Goal: Task Accomplishment & Management: Use online tool/utility

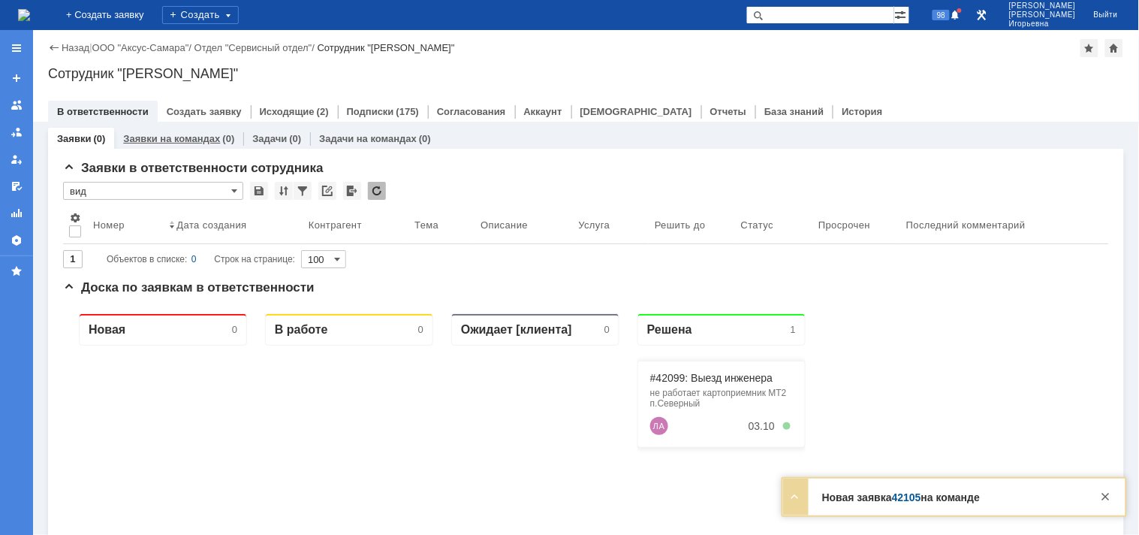
click at [160, 137] on link "Заявки на командах" at bounding box center [171, 138] width 97 height 11
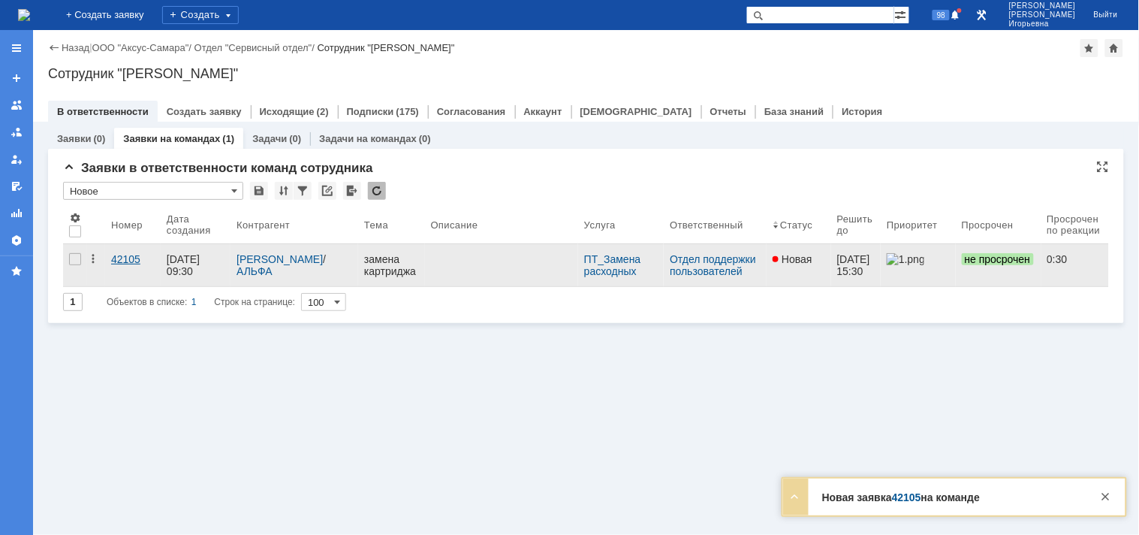
click at [116, 261] on div "42105" at bounding box center [133, 259] width 44 height 12
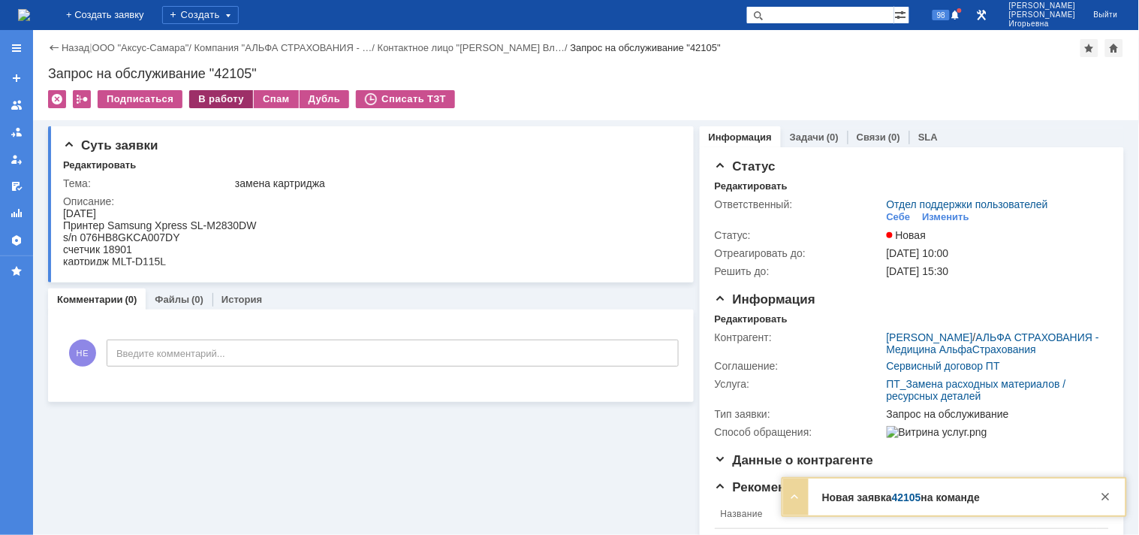
click at [222, 100] on div "В работу" at bounding box center [221, 99] width 64 height 18
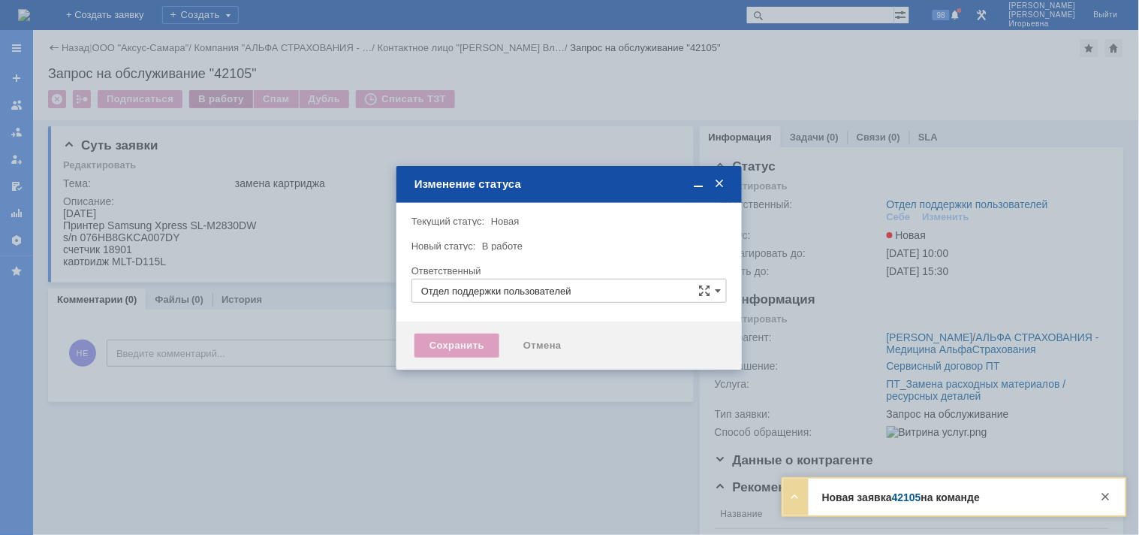
type input "[PERSON_NAME]"
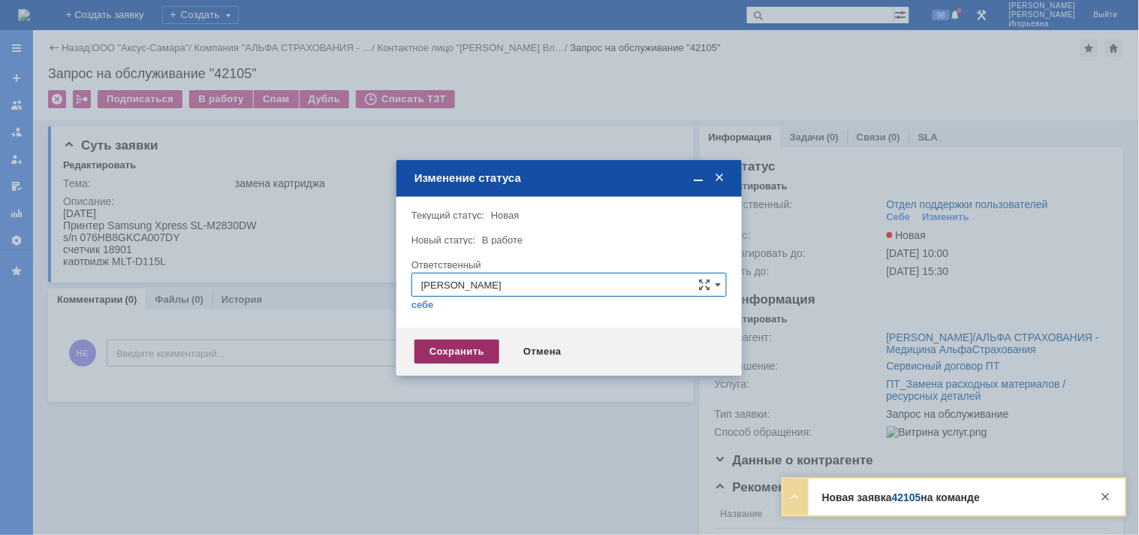
click at [463, 348] on div "Сохранить" at bounding box center [457, 352] width 85 height 24
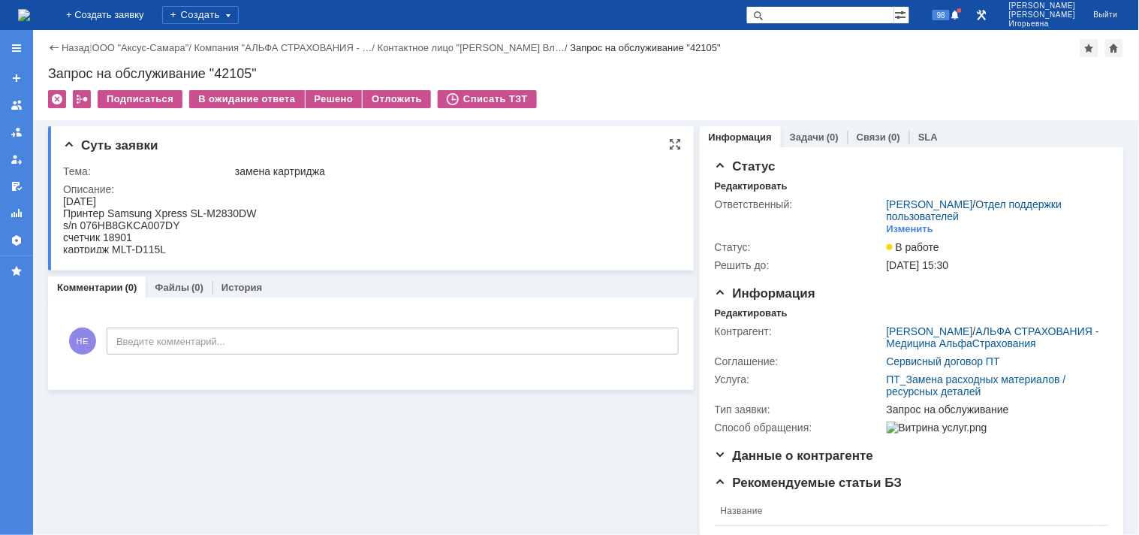
click at [140, 222] on div "s/n 076HB8GKCA007DY" at bounding box center [159, 225] width 194 height 12
copy div "076HB8GKCA007DY"
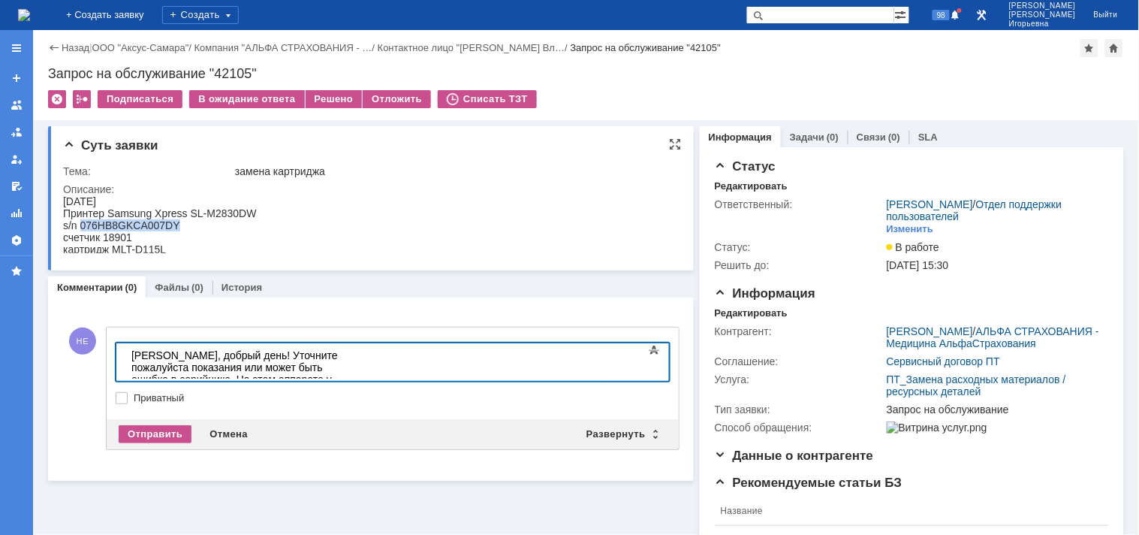
click at [160, 225] on div "s/n 076HB8GKCA007DY" at bounding box center [159, 225] width 194 height 12
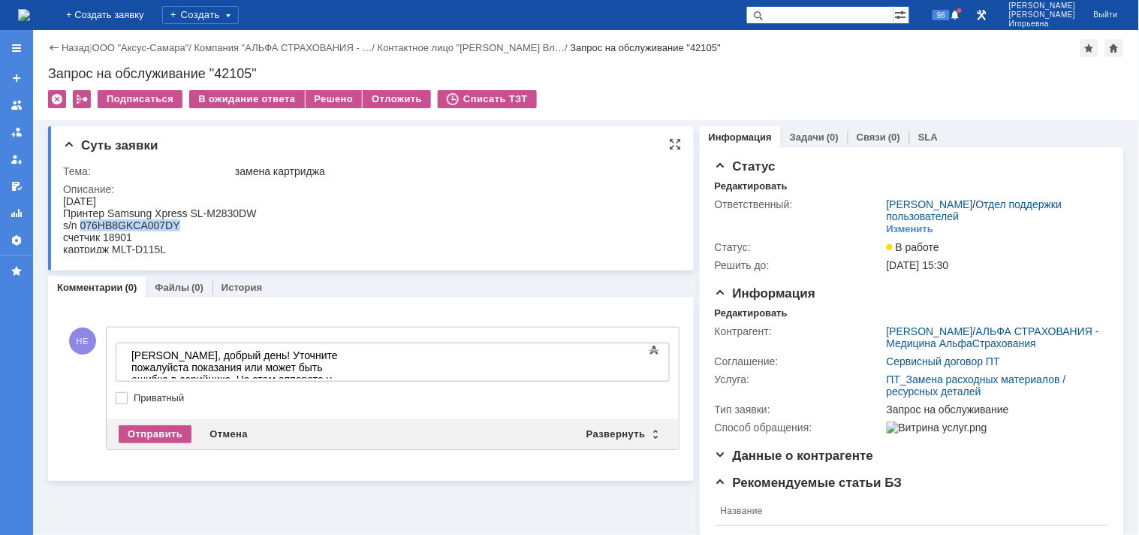
click at [160, 225] on div "s/n 076HB8GKCA007DY" at bounding box center [159, 225] width 194 height 12
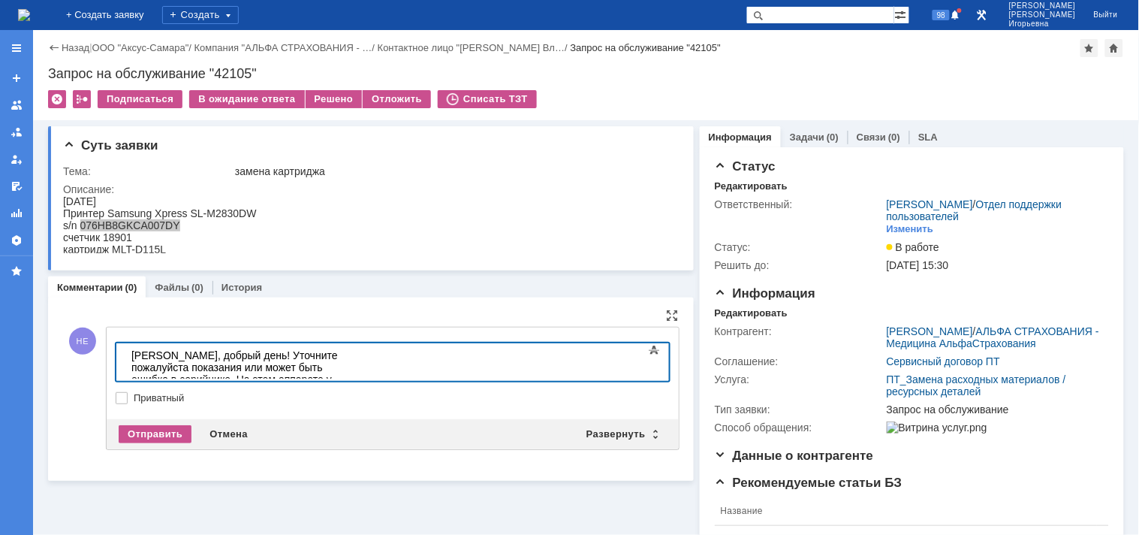
click at [314, 369] on div "Владимир, добрый день! Уточните пожалуйста показания или может быть ошибка в се…" at bounding box center [237, 373] width 213 height 48
click at [169, 429] on div "Отправить" at bounding box center [155, 434] width 73 height 18
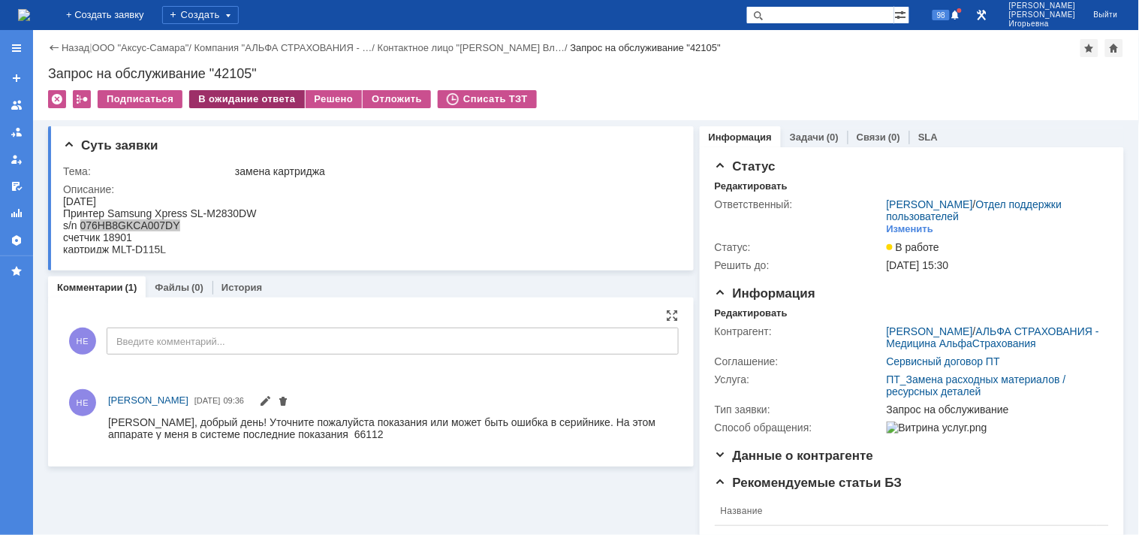
click at [269, 95] on div "В ожидание ответа" at bounding box center [246, 99] width 115 height 18
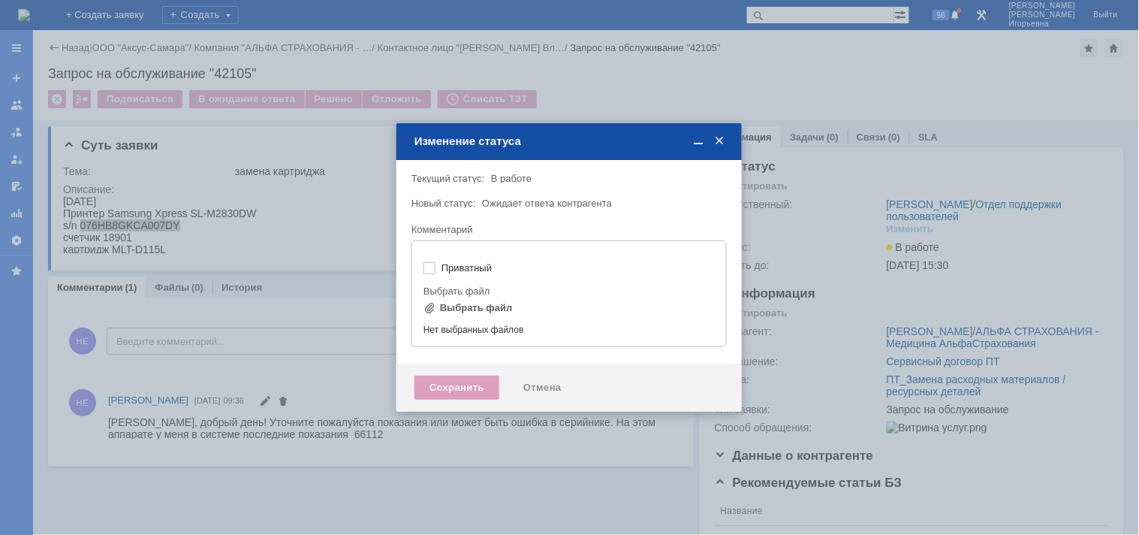
type input "[не указано]"
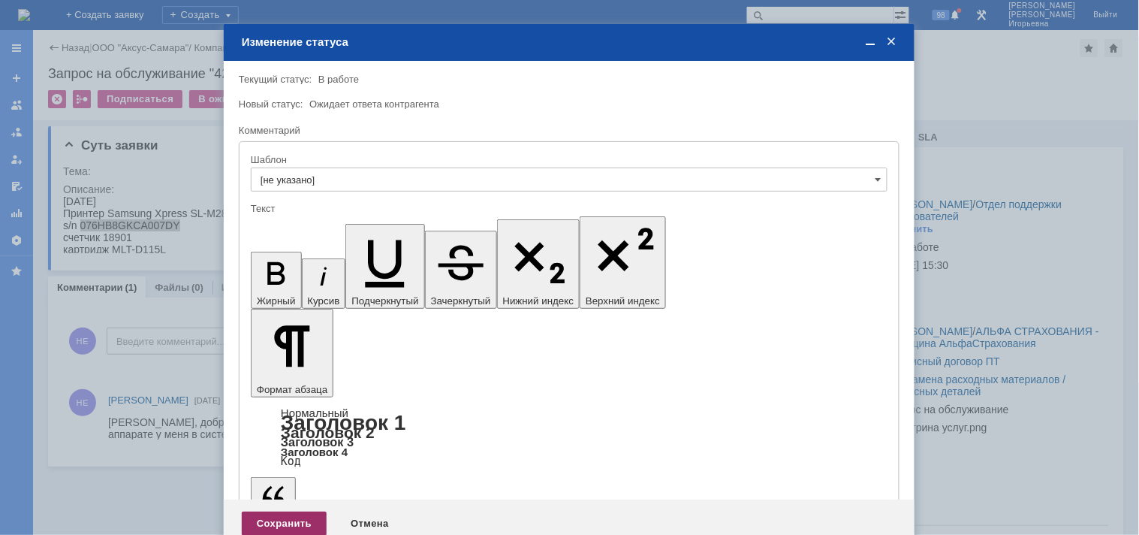
click at [279, 512] on div "Сохранить" at bounding box center [284, 524] width 85 height 24
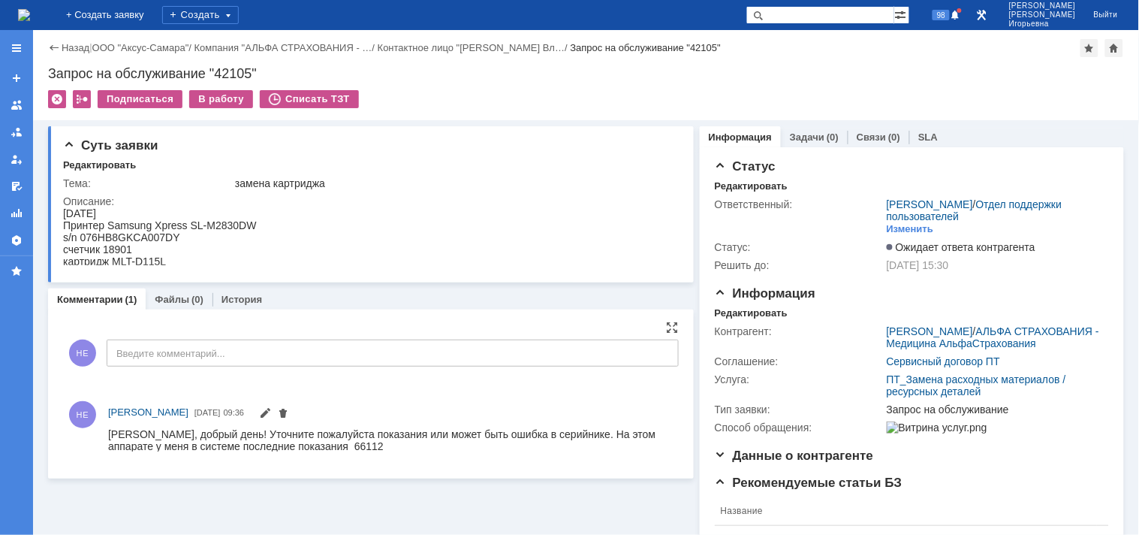
click at [30, 16] on img at bounding box center [24, 15] width 12 height 12
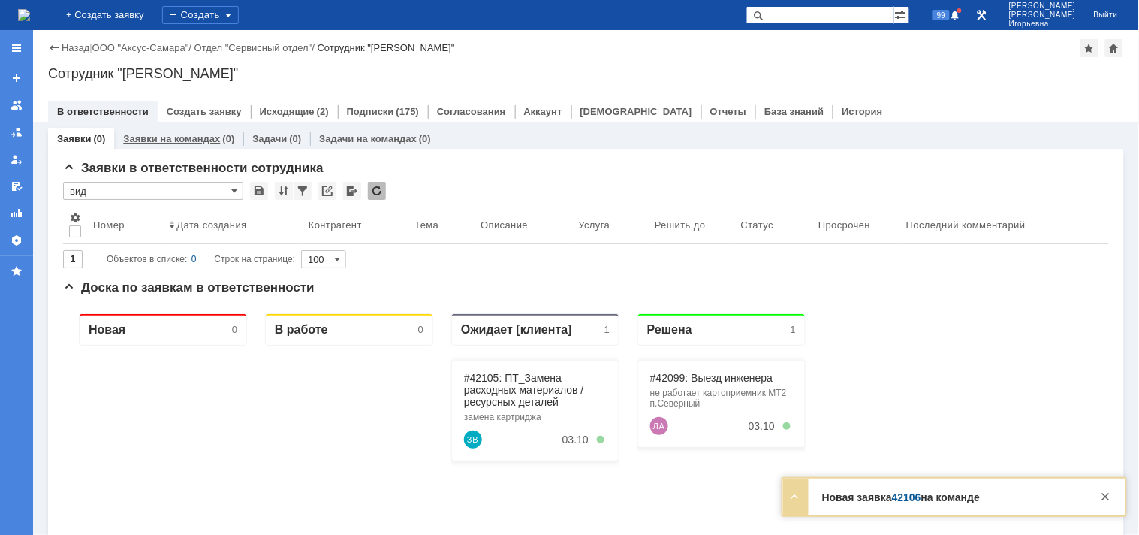
click at [163, 133] on link "Заявки на командах" at bounding box center [171, 138] width 97 height 11
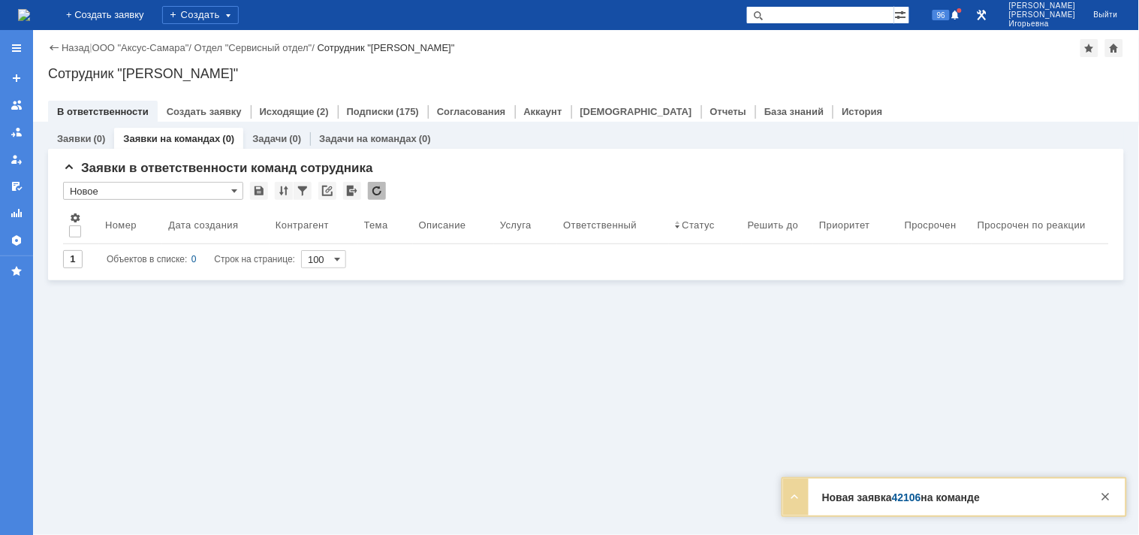
drag, startPoint x: 815, startPoint y: 19, endPoint x: 846, endPoint y: 1, distance: 35.7
click at [827, 15] on input "text" at bounding box center [821, 15] width 148 height 18
type input "42106"
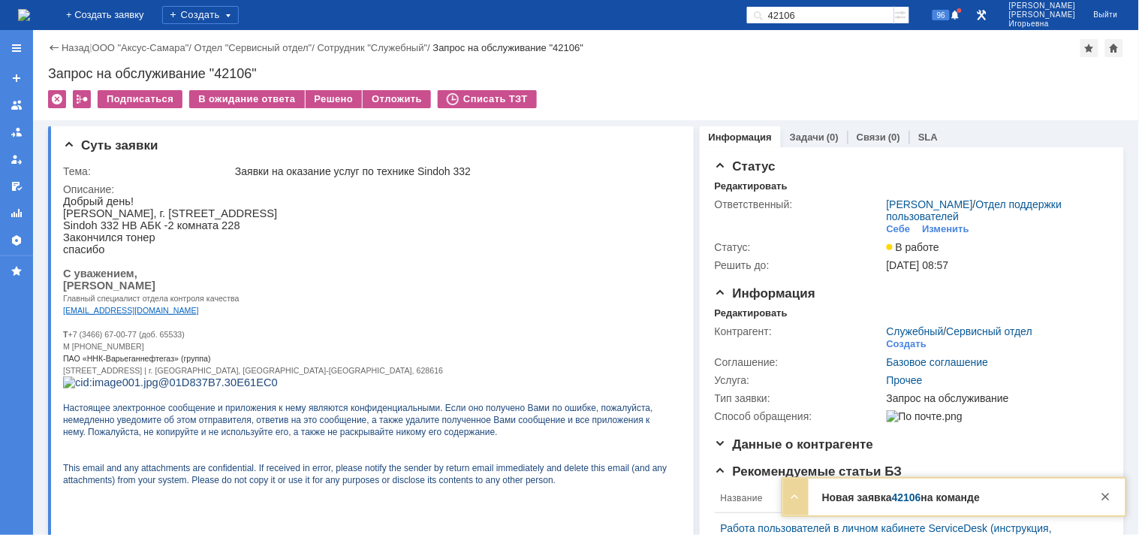
click at [30, 14] on img at bounding box center [24, 15] width 12 height 12
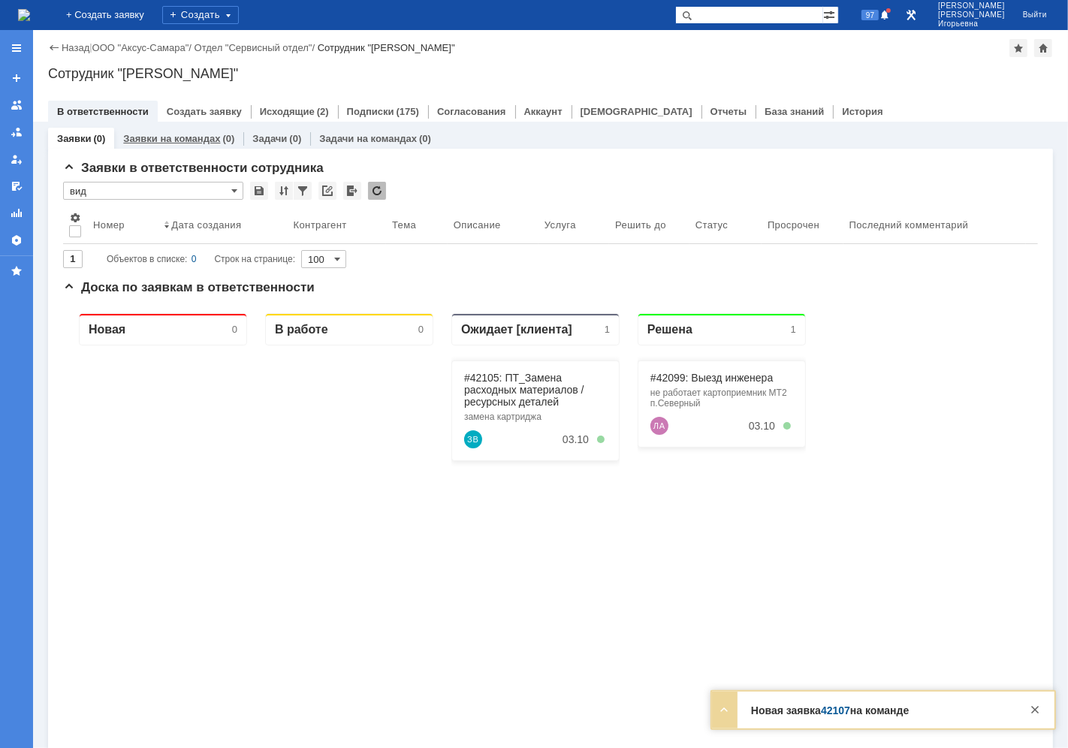
click at [181, 140] on link "Заявки на командах" at bounding box center [171, 138] width 97 height 11
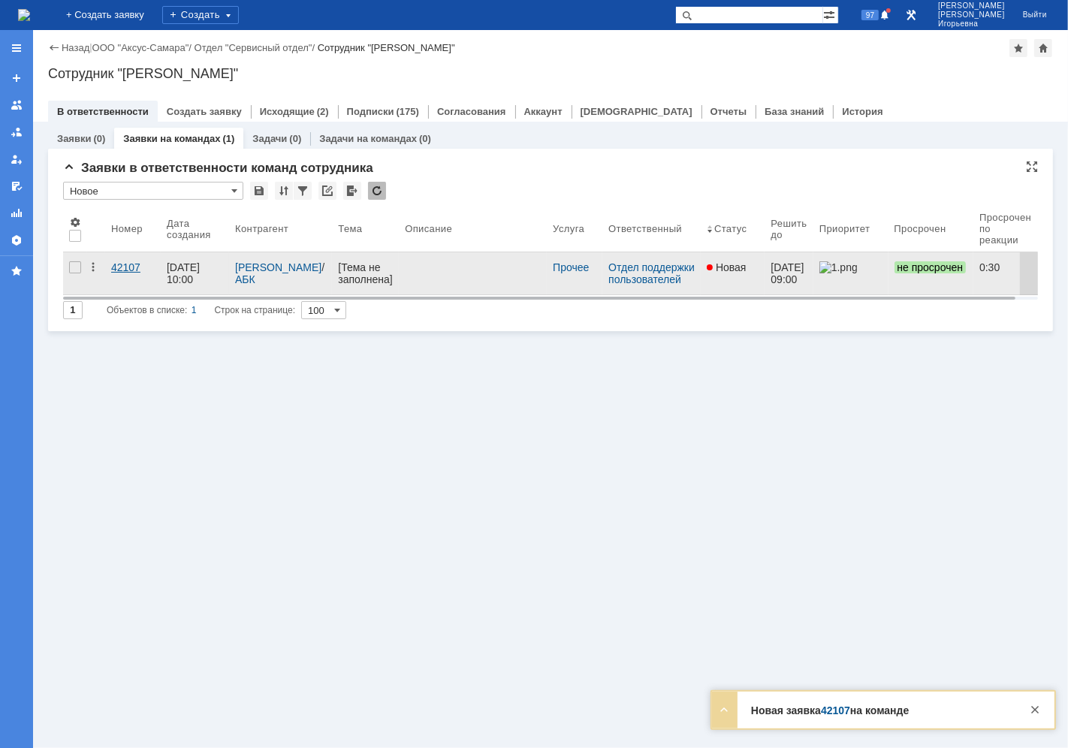
click at [124, 267] on div "42107" at bounding box center [133, 267] width 44 height 12
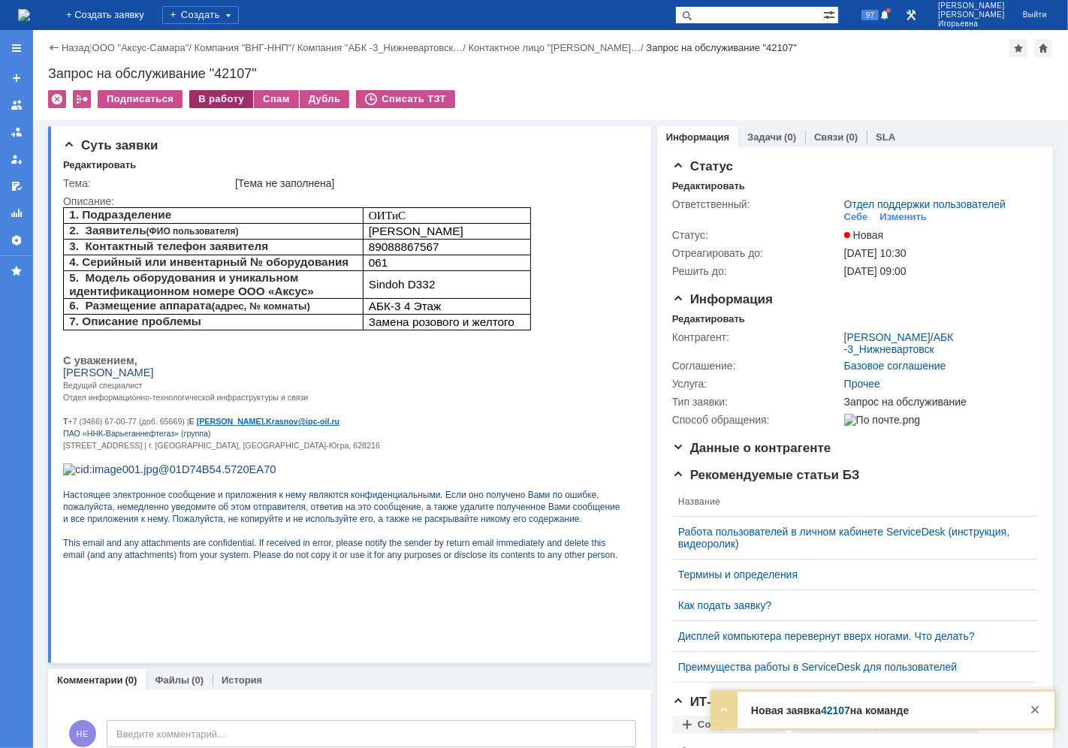
click at [237, 96] on div "В работу" at bounding box center [221, 99] width 64 height 18
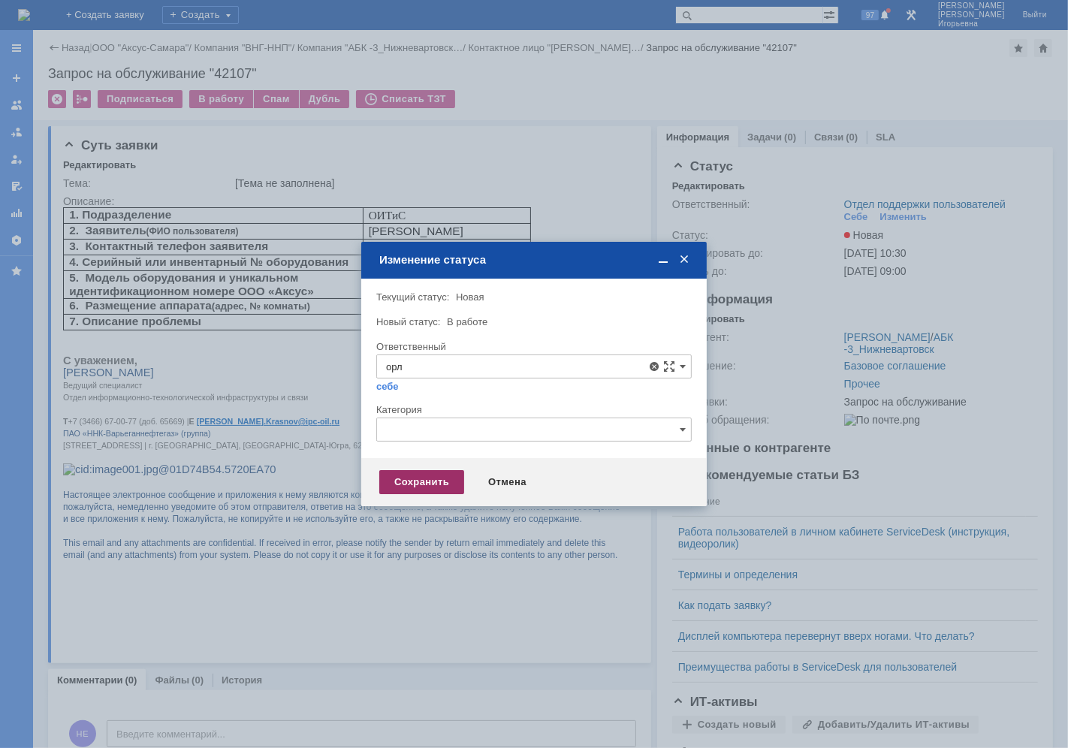
drag, startPoint x: 439, startPoint y: 468, endPoint x: 409, endPoint y: 478, distance: 31.1
click at [438, 468] on div "[PERSON_NAME]" at bounding box center [534, 475] width 314 height 24
click at [409, 478] on div "Сохранить" at bounding box center [421, 482] width 85 height 24
type input "[PERSON_NAME]"
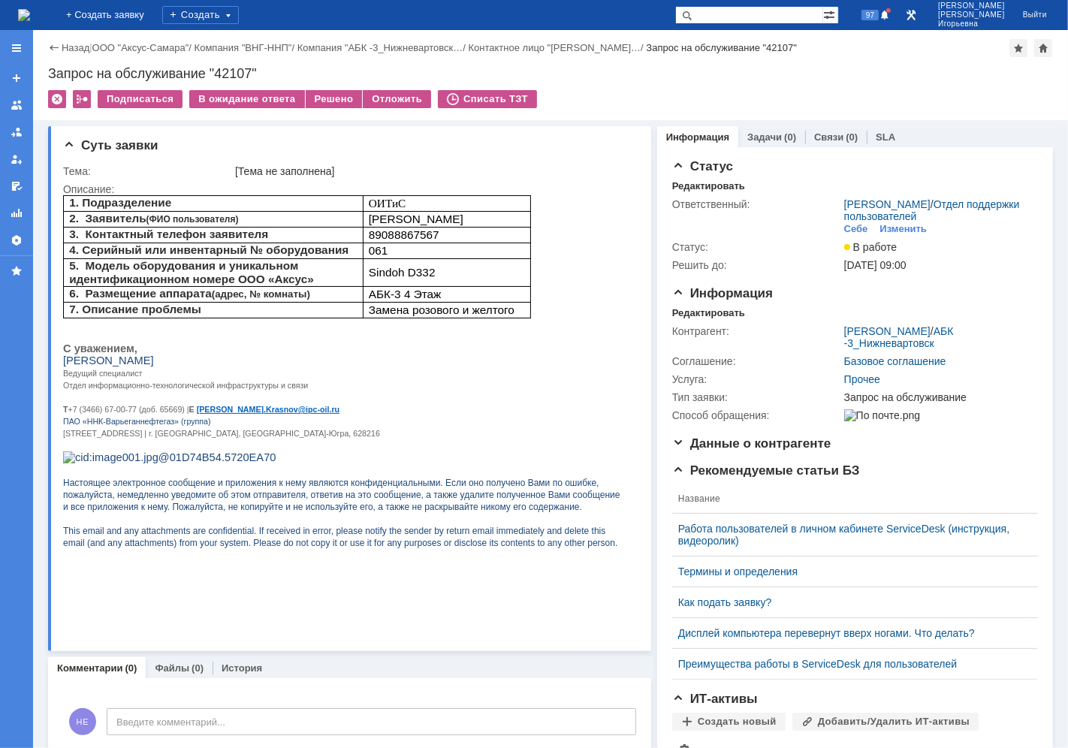
click at [234, 75] on div "Запрос на обслуживание "42107"" at bounding box center [550, 73] width 1005 height 15
copy div "42107"
click at [30, 15] on img at bounding box center [24, 15] width 12 height 12
